Goal: Task Accomplishment & Management: Understand process/instructions

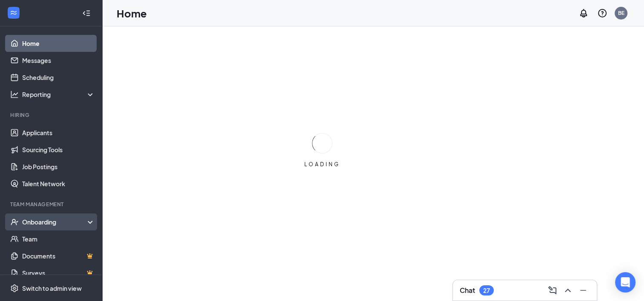
click at [42, 222] on div "Onboarding" at bounding box center [54, 222] width 65 height 9
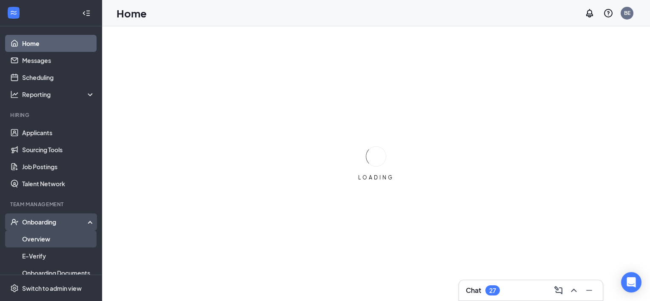
click at [41, 235] on link "Overview" at bounding box center [58, 239] width 73 height 17
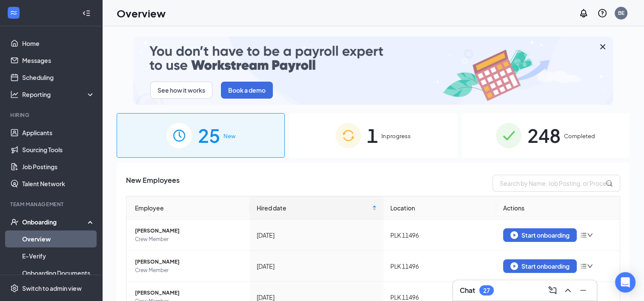
click at [339, 130] on img at bounding box center [348, 136] width 26 height 26
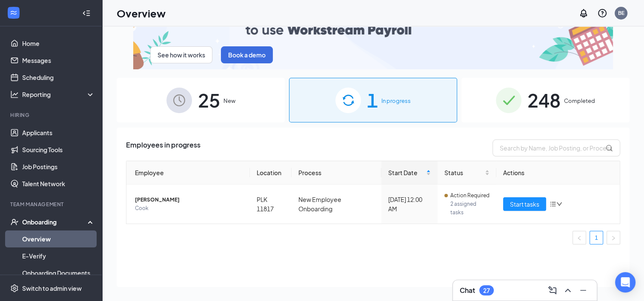
scroll to position [38, 0]
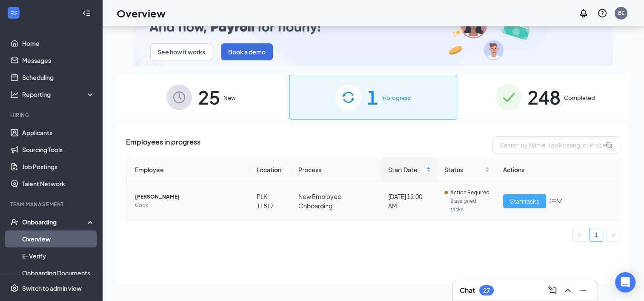
click at [534, 202] on span "Start tasks" at bounding box center [524, 200] width 29 height 9
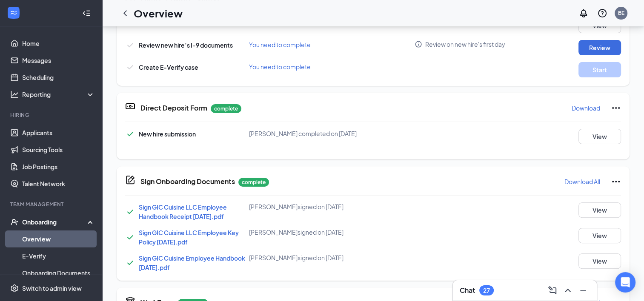
scroll to position [213, 0]
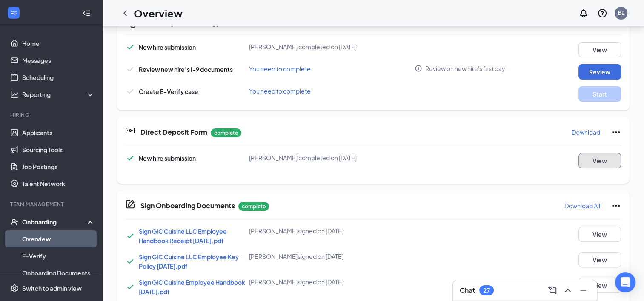
click at [598, 163] on button "View" at bounding box center [599, 160] width 43 height 15
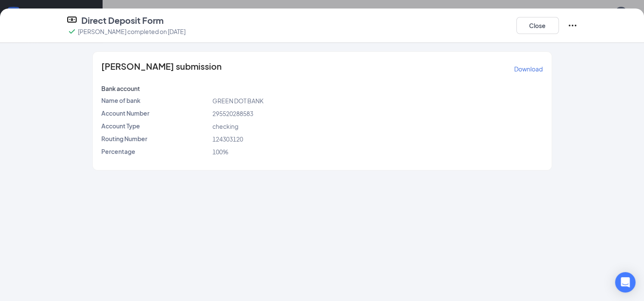
click at [572, 24] on icon "Ellipses" at bounding box center [572, 25] width 10 height 10
click at [446, 29] on div "Direct Deposit Form Timothy Pogue completed on Sep 15, 2025 Close" at bounding box center [322, 25] width 544 height 22
click at [532, 68] on p "Download" at bounding box center [528, 69] width 28 height 9
click at [550, 27] on button "Close" at bounding box center [537, 25] width 43 height 17
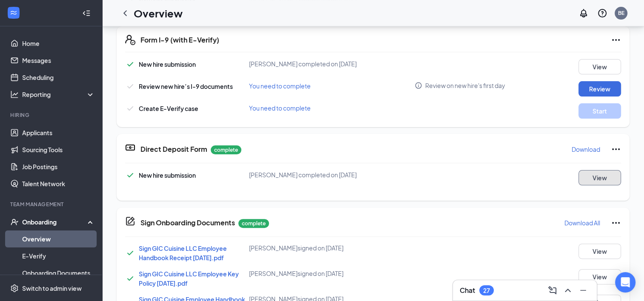
scroll to position [128, 0]
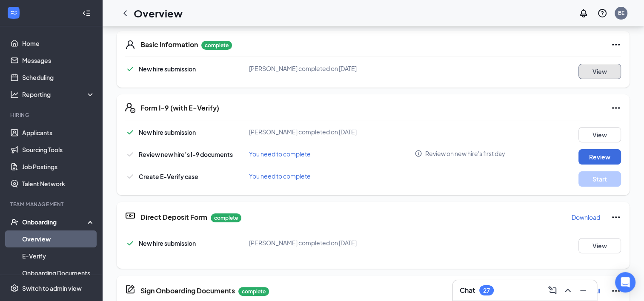
click at [590, 71] on button "View" at bounding box center [599, 71] width 43 height 15
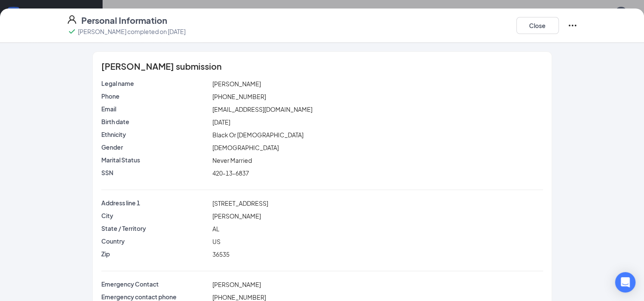
click at [572, 24] on icon "Ellipses" at bounding box center [572, 25] width 10 height 10
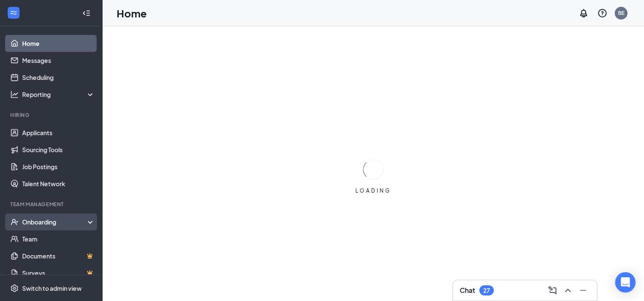
click at [32, 219] on div "Onboarding" at bounding box center [54, 222] width 65 height 9
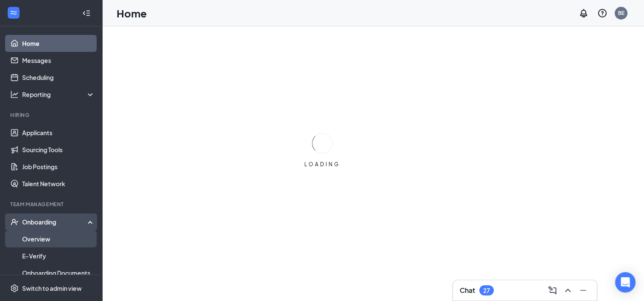
click at [40, 233] on link "Overview" at bounding box center [58, 239] width 73 height 17
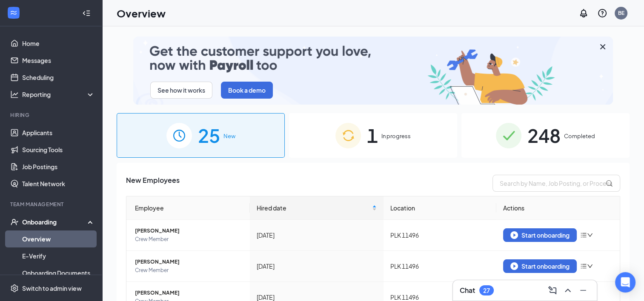
click at [342, 134] on img at bounding box center [348, 136] width 26 height 26
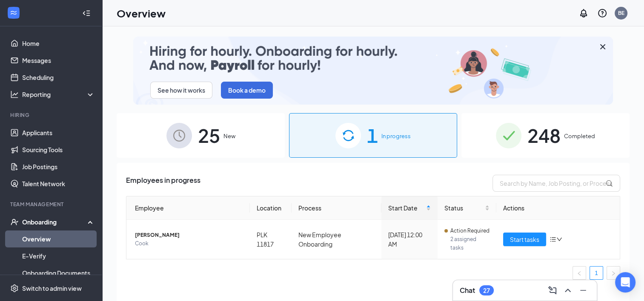
click at [516, 141] on img at bounding box center [508, 136] width 26 height 26
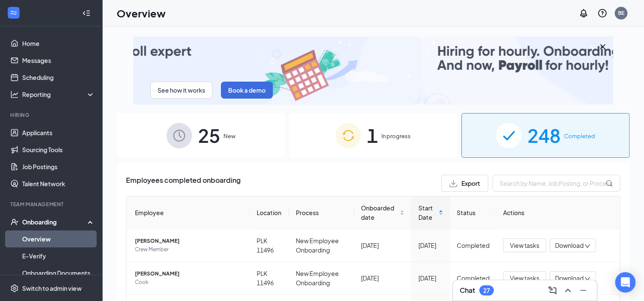
click at [350, 134] on img at bounding box center [348, 136] width 26 height 26
